Goal: Check status: Check status

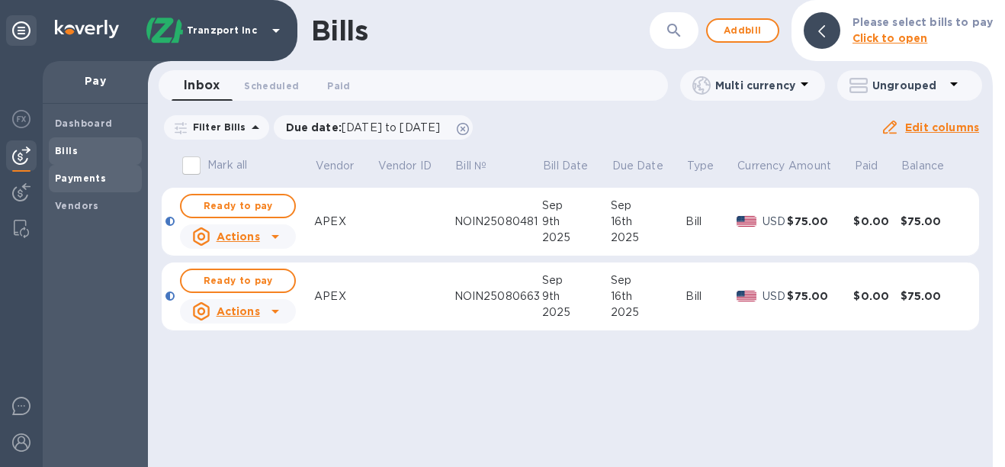
click at [79, 177] on b "Payments" at bounding box center [80, 177] width 51 height 11
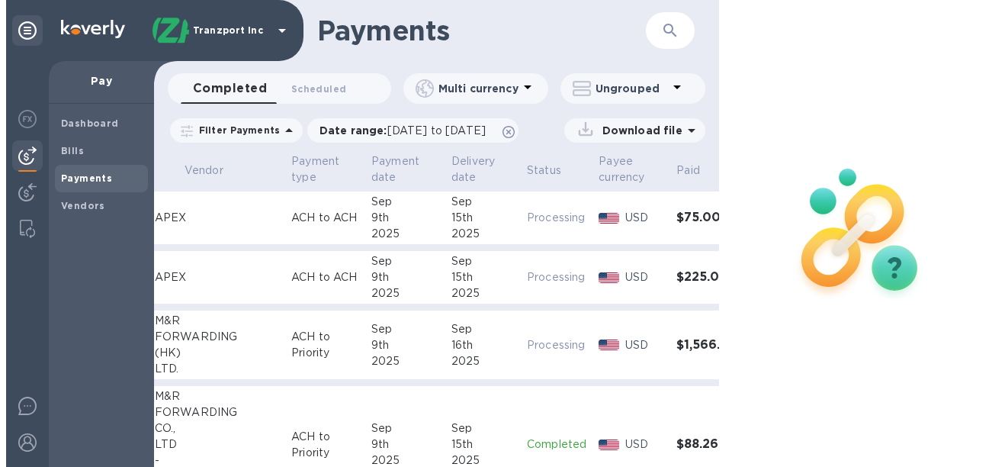
scroll to position [0, 120]
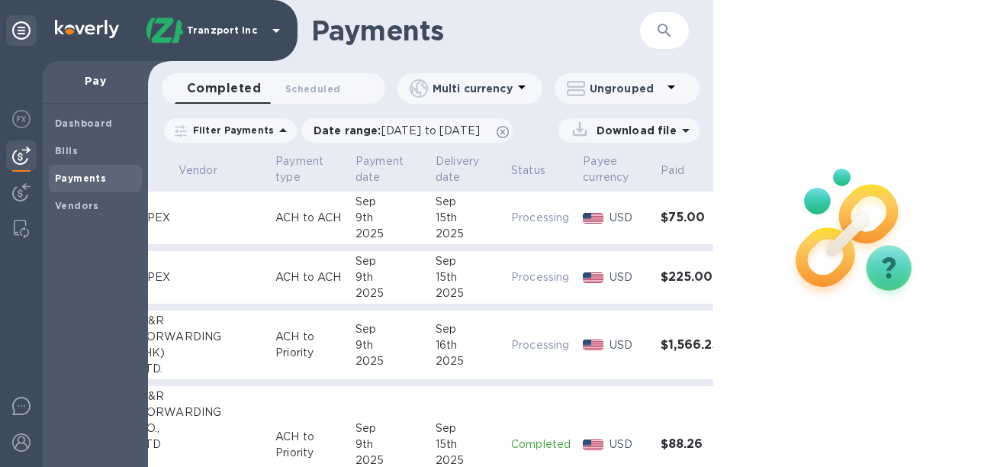
click at [671, 348] on h3 "$1,566.25" at bounding box center [691, 345] width 60 height 14
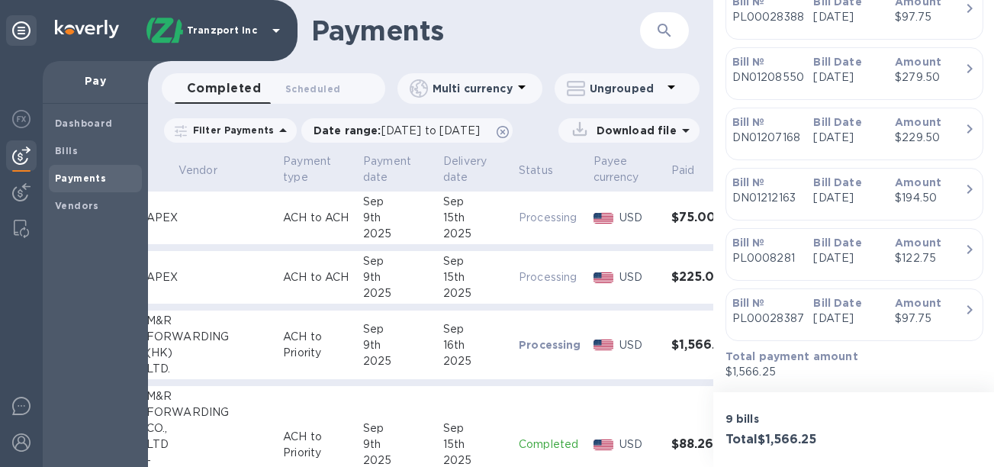
scroll to position [777, 0]
